Goal: Information Seeking & Learning: Compare options

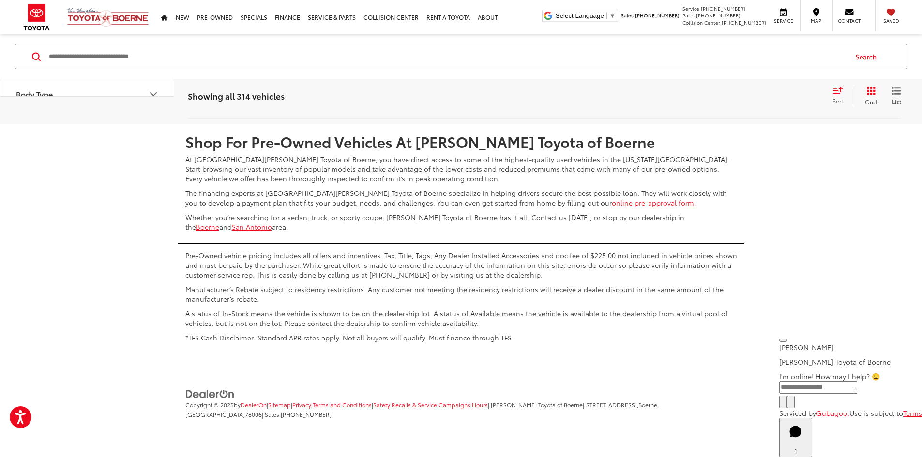
scroll to position [4701, 0]
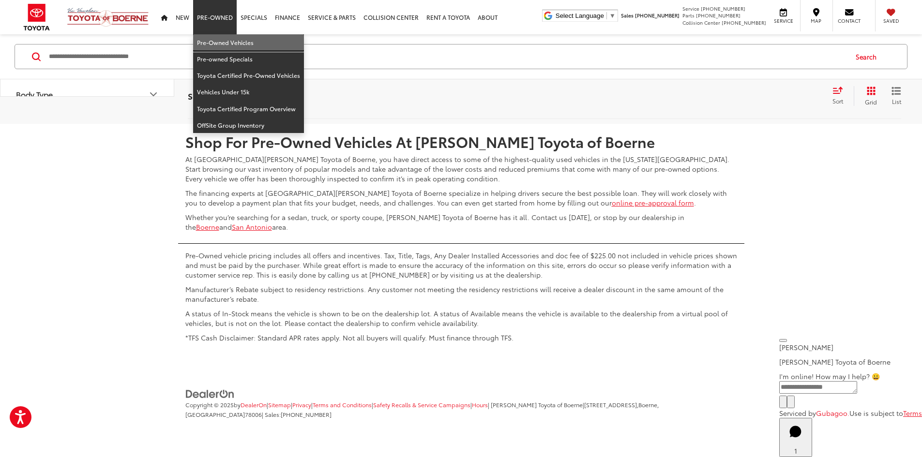
click at [234, 38] on link "Pre-Owned Vehicles" at bounding box center [248, 42] width 111 height 16
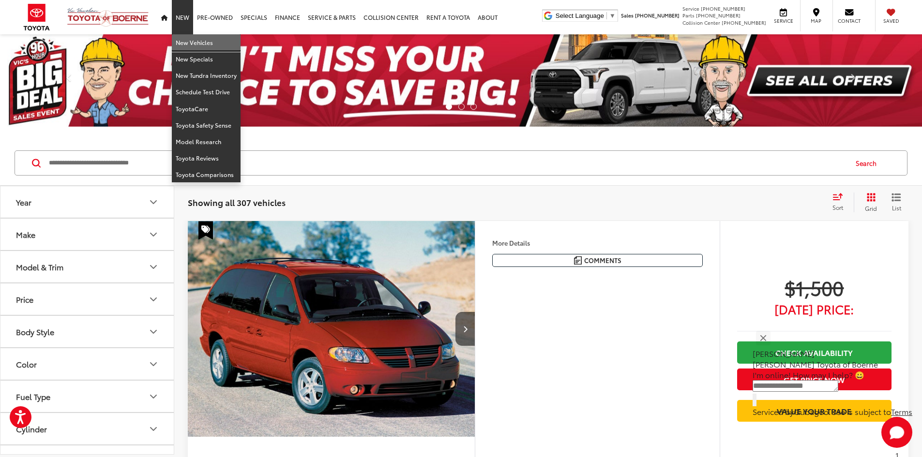
click at [187, 45] on link "New Vehicles" at bounding box center [206, 42] width 69 height 16
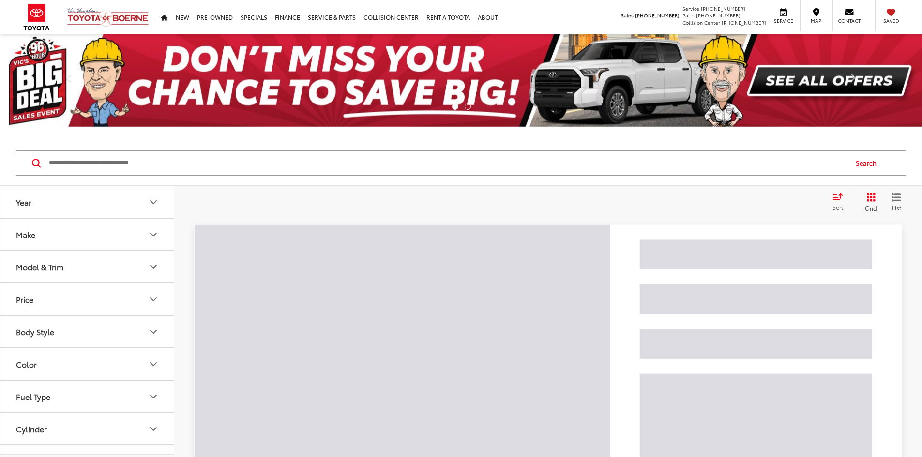
click at [167, 163] on input "Search by Make, Model, or Keyword" at bounding box center [447, 163] width 799 height 23
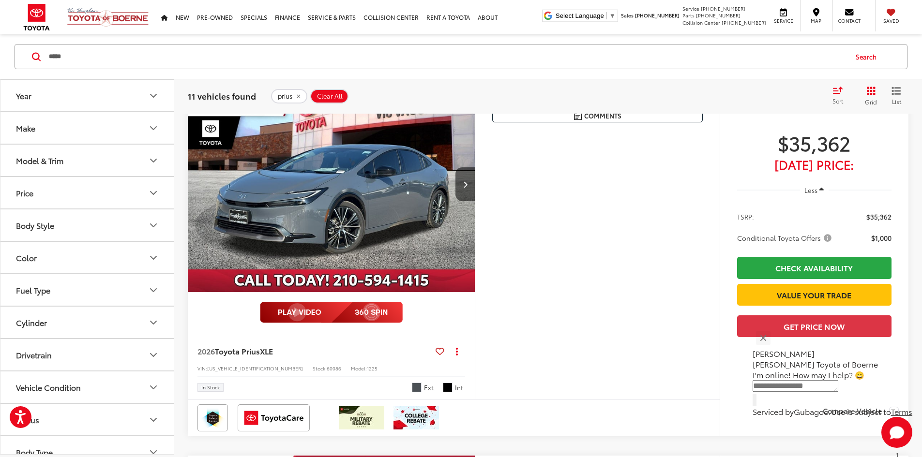
scroll to position [145, 0]
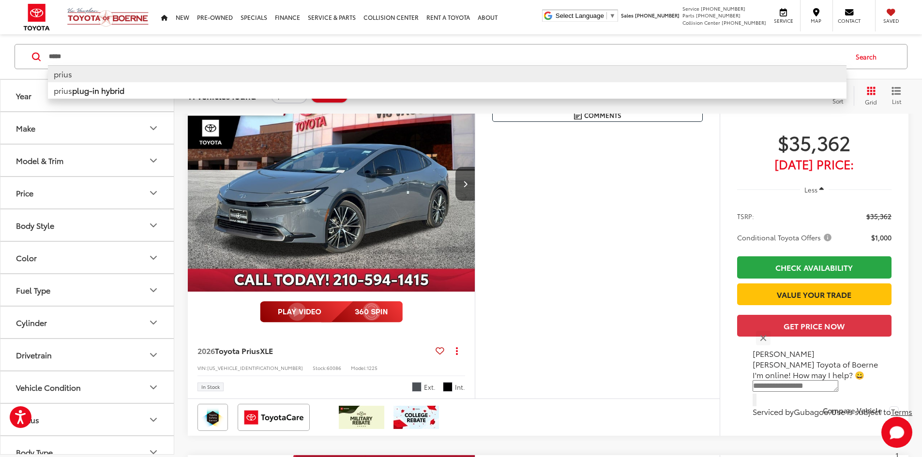
click at [117, 76] on li "prius" at bounding box center [447, 73] width 799 height 17
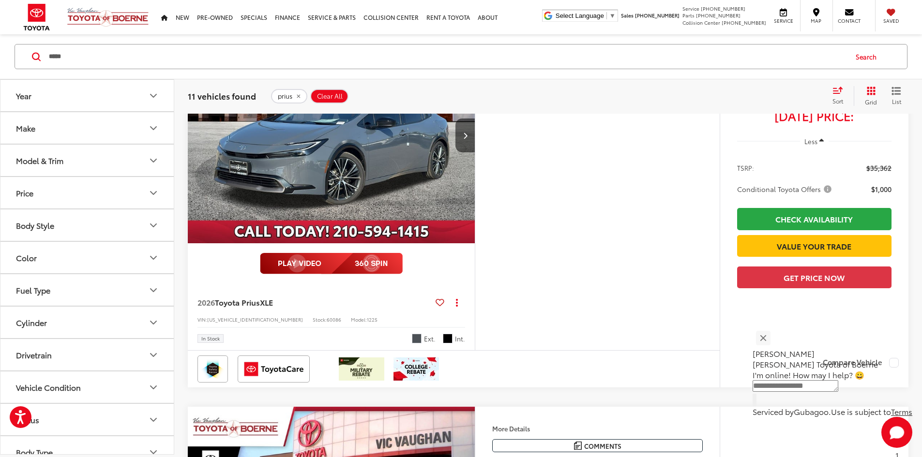
scroll to position [0, 0]
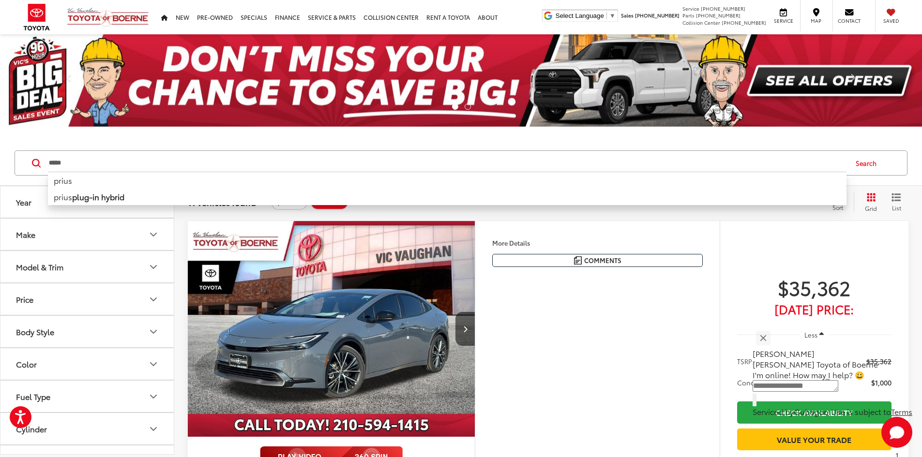
drag, startPoint x: 126, startPoint y: 166, endPoint x: -69, endPoint y: 172, distance: 194.7
click at [0, 172] on html "Accessibility Screen-Reader Guide, Feedback, and Issue Reporting | New window V…" at bounding box center [461, 228] width 922 height 457
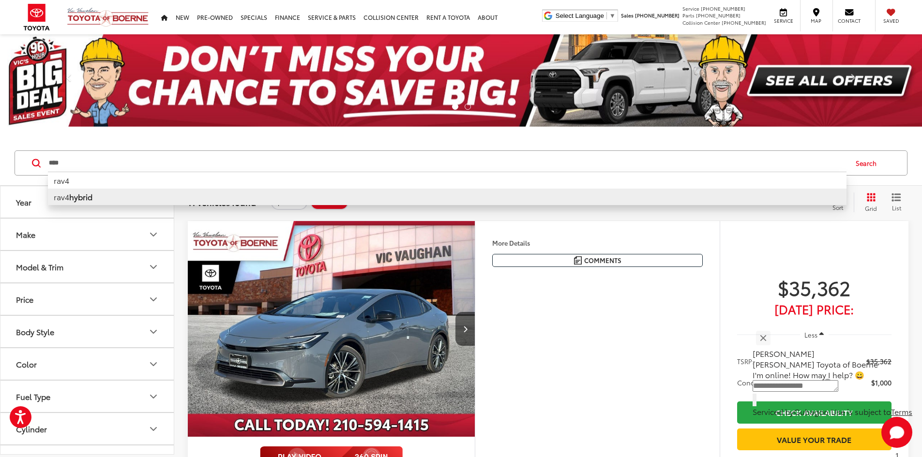
click at [118, 199] on li "rav4 hybrid" at bounding box center [447, 197] width 799 height 16
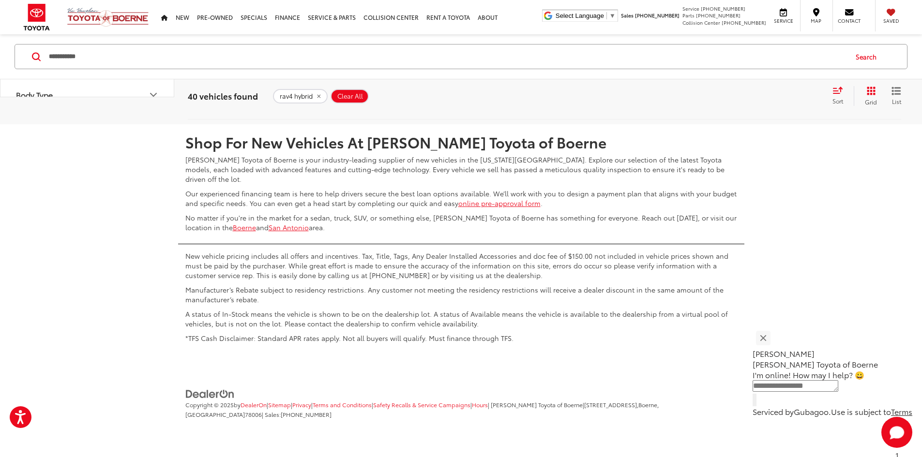
scroll to position [5083, 0]
click at [772, 105] on link "4" at bounding box center [779, 95] width 15 height 17
click at [786, 105] on link "Next" at bounding box center [802, 95] width 32 height 17
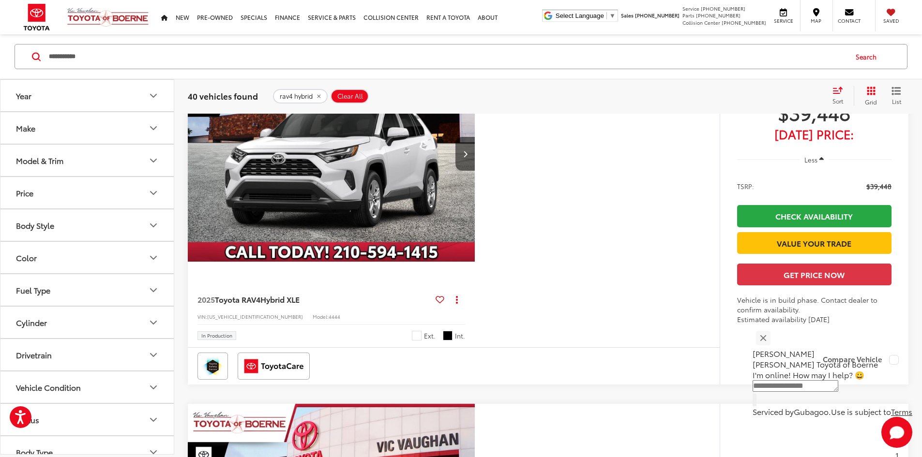
scroll to position [290, 0]
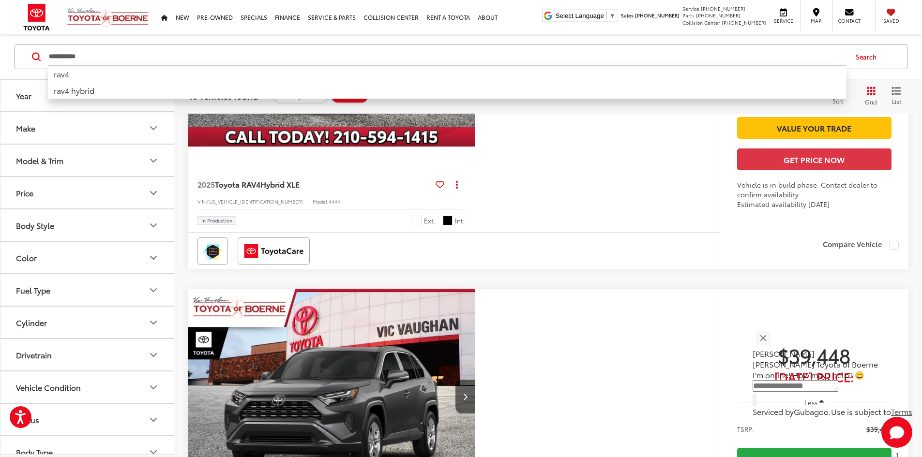
drag, startPoint x: 111, startPoint y: 57, endPoint x: -23, endPoint y: 51, distance: 133.7
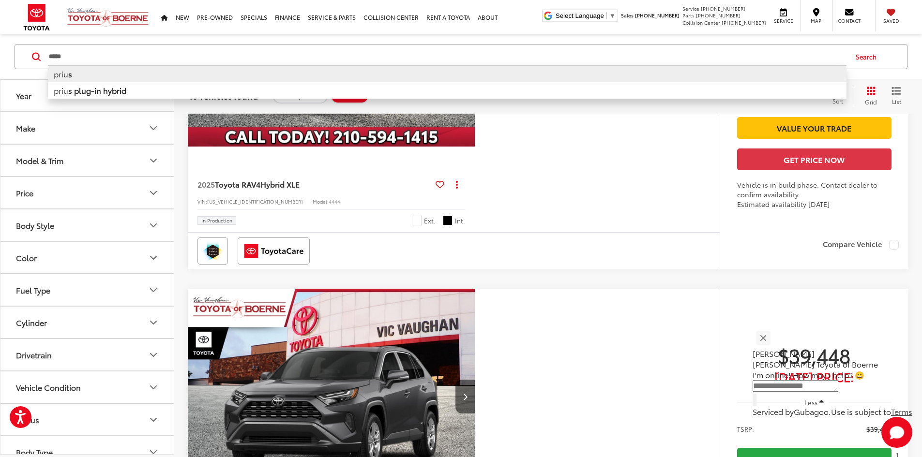
type input "*****"
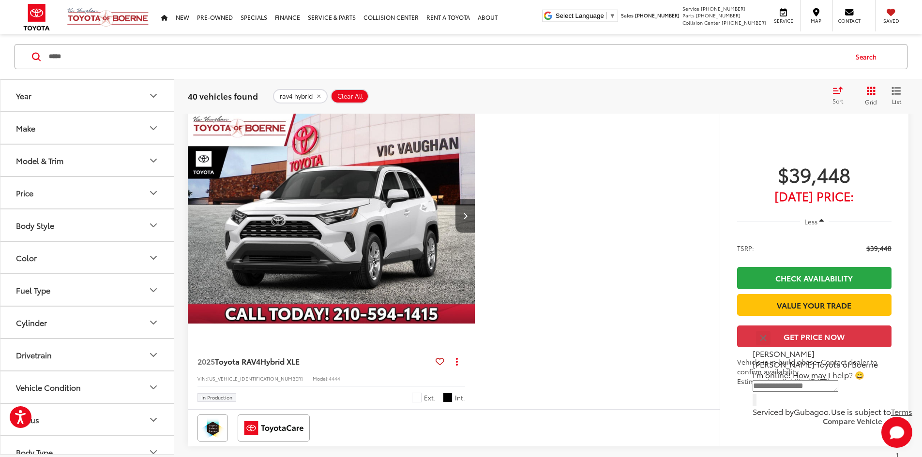
scroll to position [107, 0]
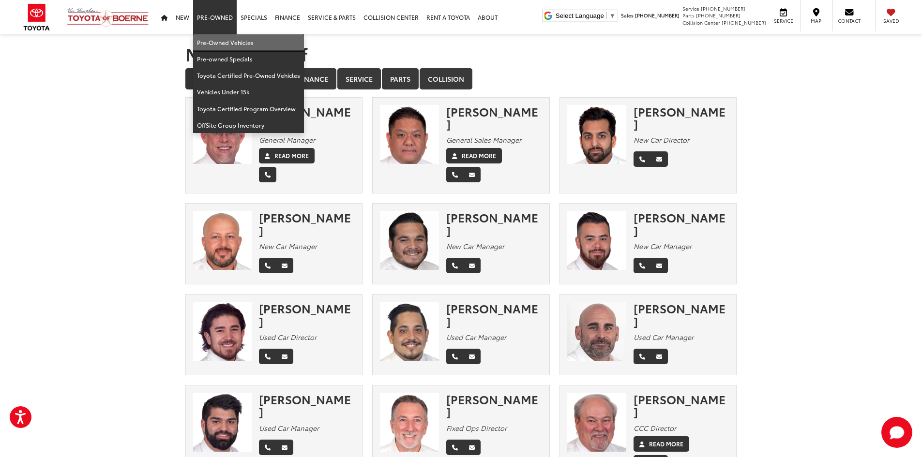
click at [221, 39] on link "Pre-Owned Vehicles" at bounding box center [248, 42] width 111 height 16
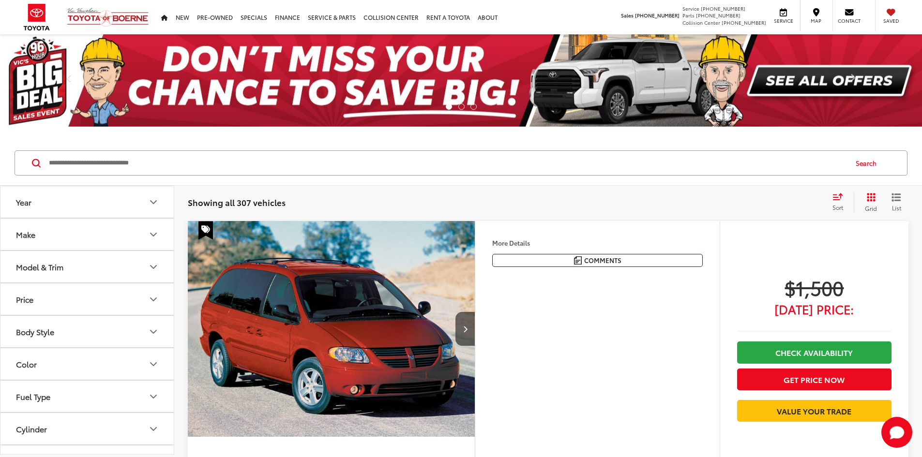
click at [345, 163] on input "Search by Make, Model, or Keyword" at bounding box center [447, 163] width 799 height 23
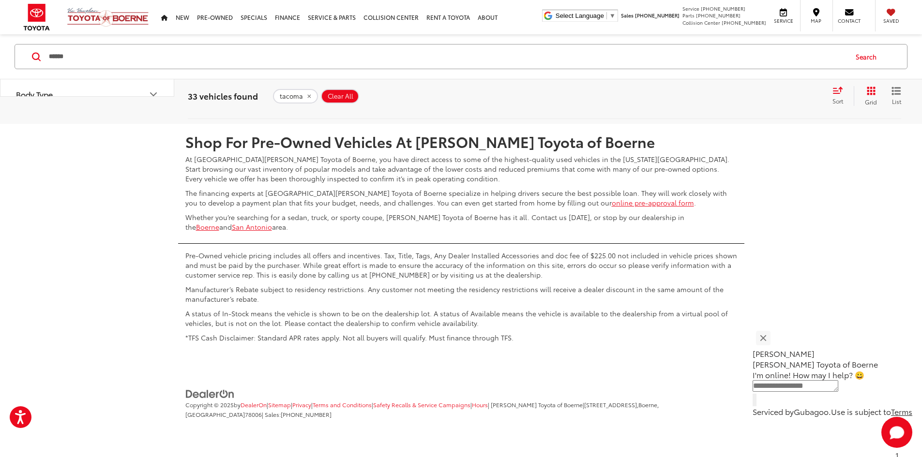
scroll to position [5325, 0]
click at [757, 104] on link "2" at bounding box center [764, 95] width 15 height 17
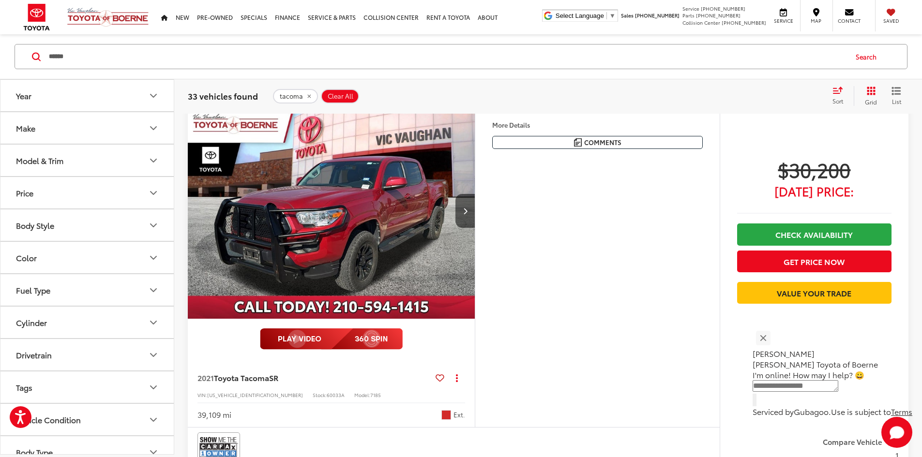
scroll to position [107, 0]
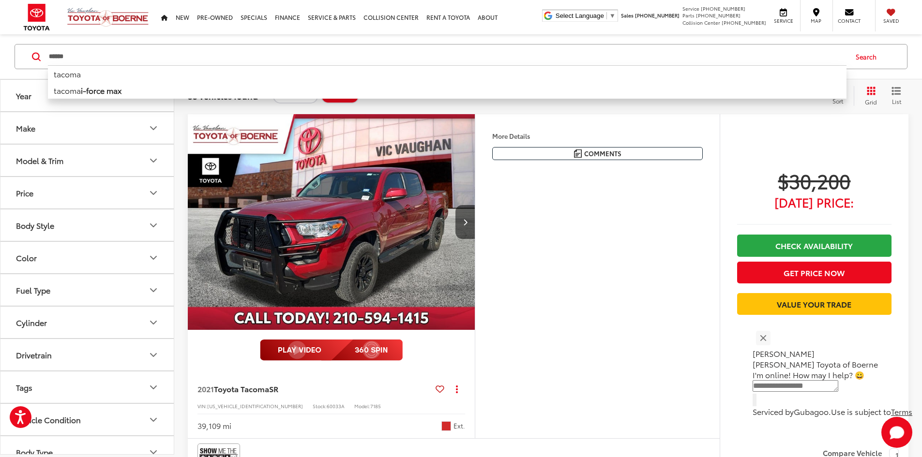
drag, startPoint x: 142, startPoint y: 54, endPoint x: -20, endPoint y: 61, distance: 162.8
click at [0, 61] on html "Accessibility Screen-Reader Guide, Feedback, and Issue Reporting | New window […" at bounding box center [461, 121] width 922 height 457
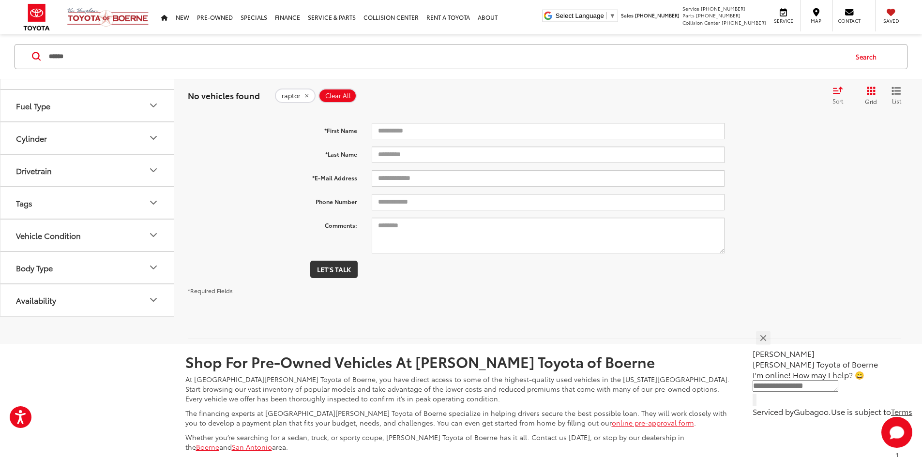
scroll to position [15, 0]
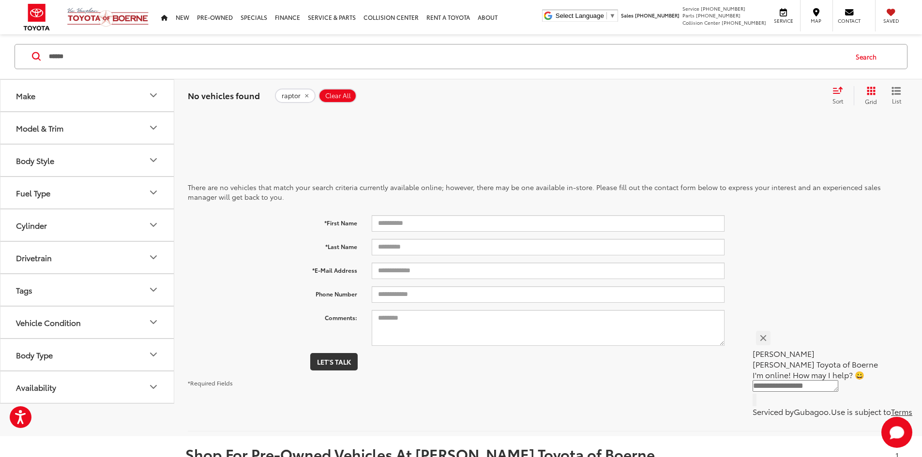
drag, startPoint x: 82, startPoint y: 56, endPoint x: -66, endPoint y: 66, distance: 148.0
click at [0, 66] on html "Accessibility Screen-Reader Guide, Feedback, and Issue Reporting | New window […" at bounding box center [461, 213] width 922 height 457
type input "******"
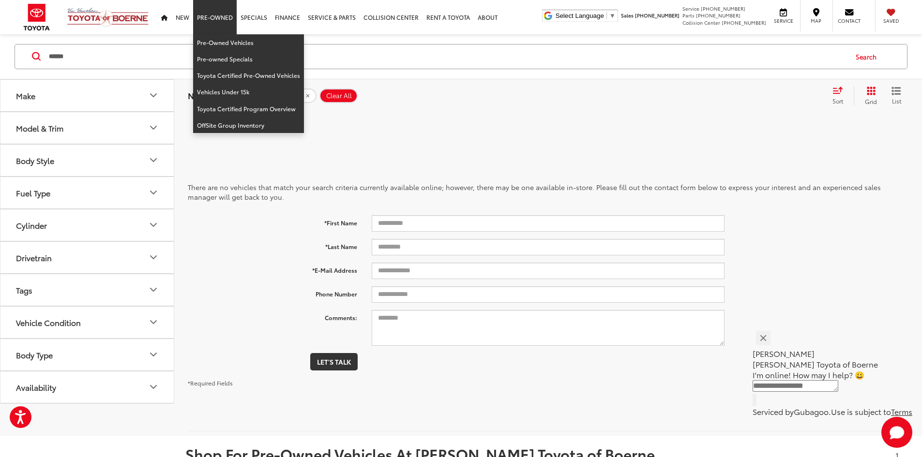
click at [218, 13] on link "Pre-Owned" at bounding box center [215, 17] width 44 height 34
